Goal: Task Accomplishment & Management: Complete application form

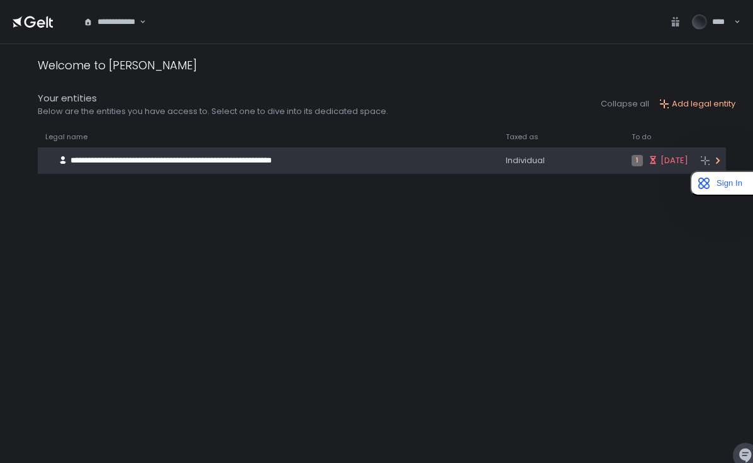
click at [661, 160] on span "[DATE]" at bounding box center [675, 160] width 28 height 11
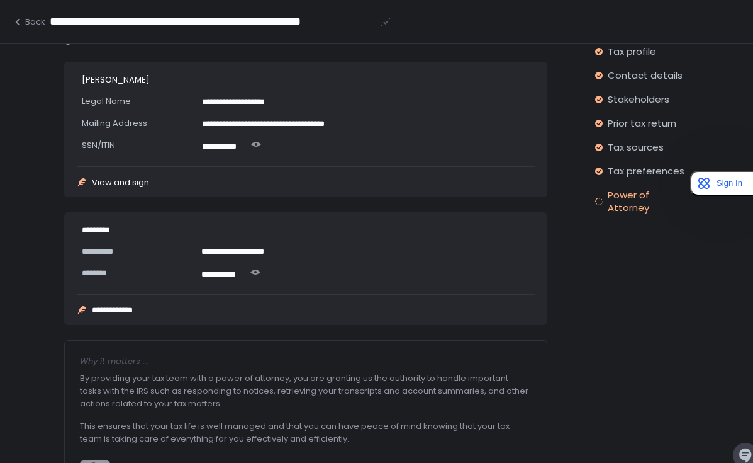
scroll to position [81, 0]
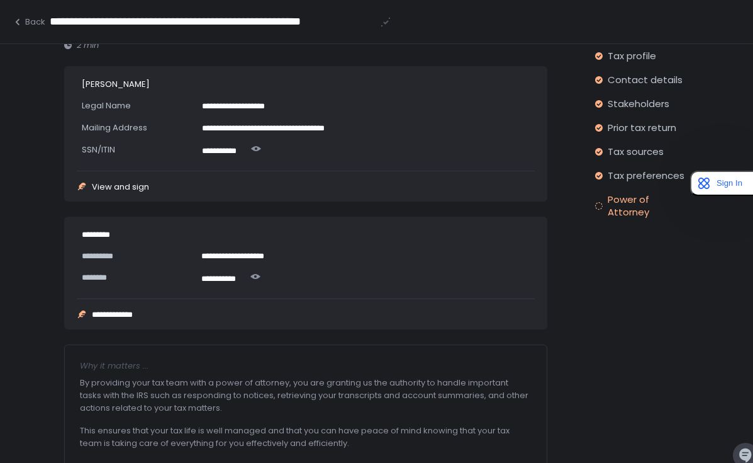
click at [108, 184] on div "View and sign" at bounding box center [120, 187] width 57 height 8
click at [107, 187] on div "View and sign" at bounding box center [120, 187] width 57 height 8
click at [81, 184] on icon at bounding box center [82, 187] width 8 height 8
click at [84, 184] on icon at bounding box center [82, 186] width 10 height 10
click at [126, 184] on div "View and sign" at bounding box center [120, 187] width 57 height 8
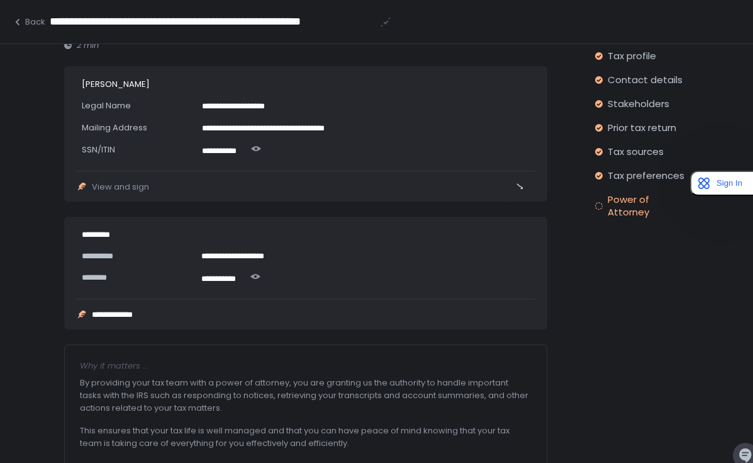
click at [174, 184] on div "View and sign" at bounding box center [271, 186] width 388 height 10
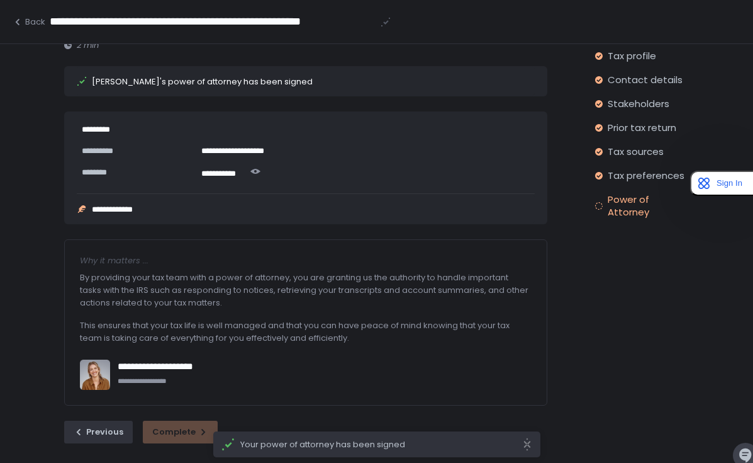
click at [120, 213] on div "**********" at bounding box center [120, 209] width 57 height 8
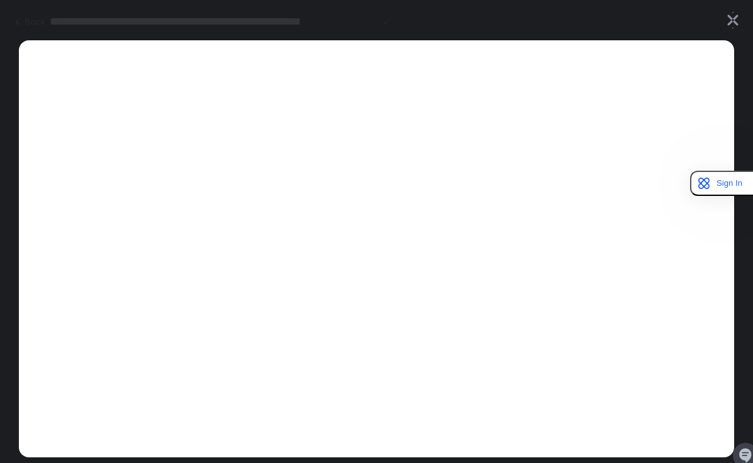
scroll to position [44, 0]
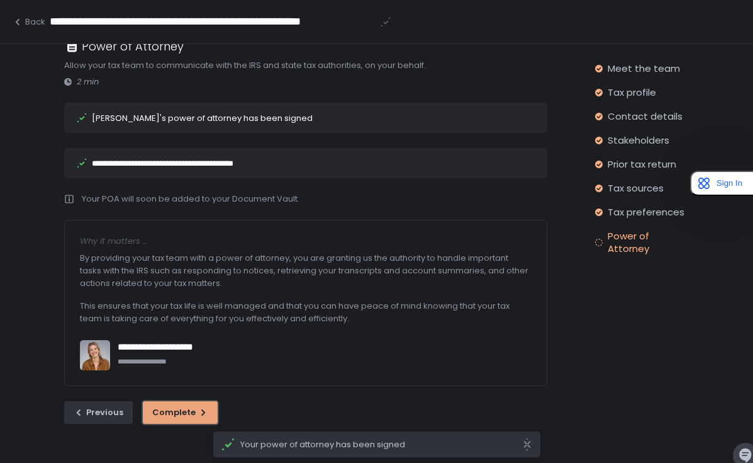
click at [188, 408] on div "Complete" at bounding box center [180, 412] width 56 height 11
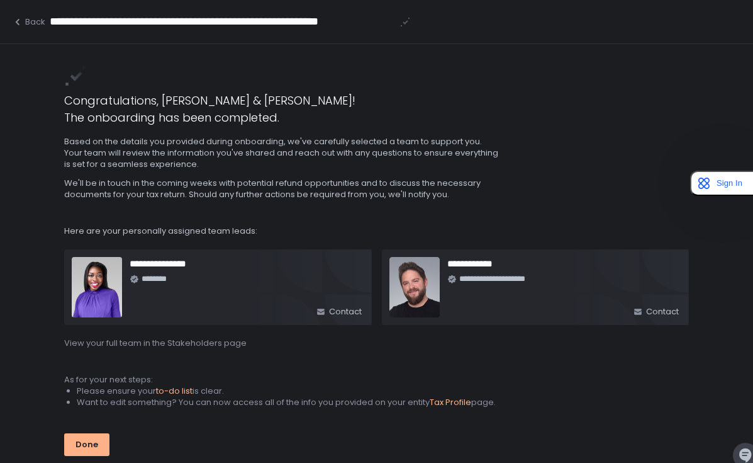
scroll to position [44, 0]
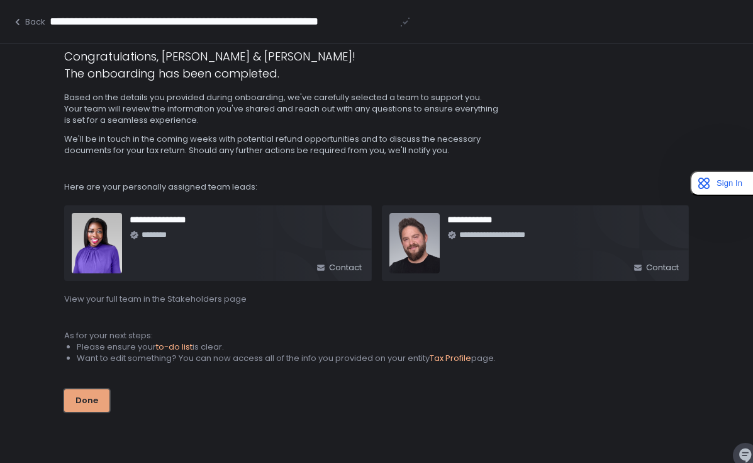
click at [87, 400] on div "Done" at bounding box center [87, 400] width 23 height 11
